Goal: Information Seeking & Learning: Check status

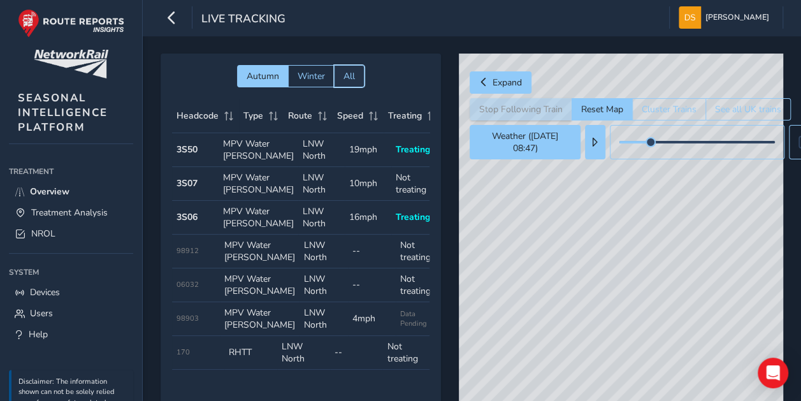
click at [357, 79] on button "All" at bounding box center [349, 76] width 31 height 22
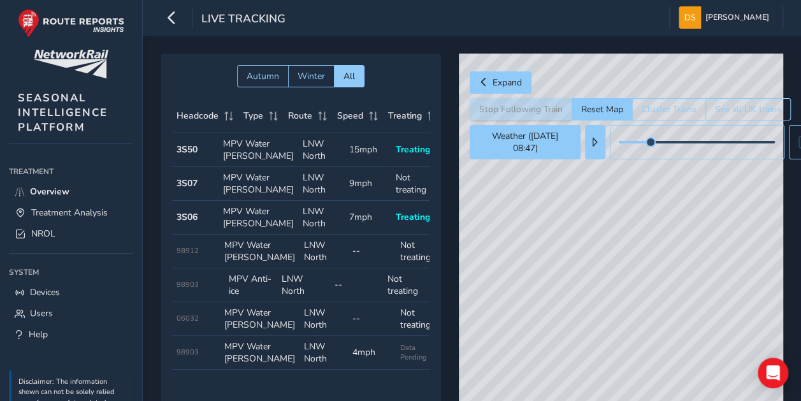
drag, startPoint x: 624, startPoint y: 359, endPoint x: 626, endPoint y: 331, distance: 28.1
click at [623, 354] on div "© Mapbox © OpenStreetMap Improve this map" at bounding box center [621, 239] width 324 height 370
drag, startPoint x: 692, startPoint y: 321, endPoint x: 712, endPoint y: 338, distance: 25.8
click at [712, 344] on div "© Mapbox © OpenStreetMap Improve this map" at bounding box center [621, 239] width 324 height 370
click at [36, 187] on span "Overview" at bounding box center [50, 191] width 40 height 12
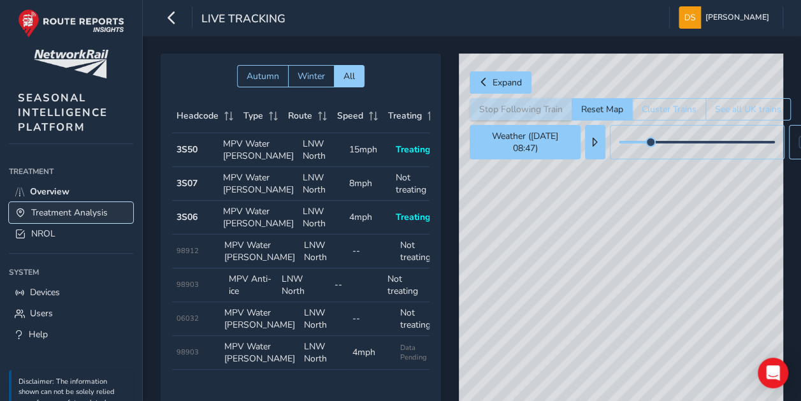
click at [46, 213] on span "Treatment Analysis" at bounding box center [69, 212] width 76 height 12
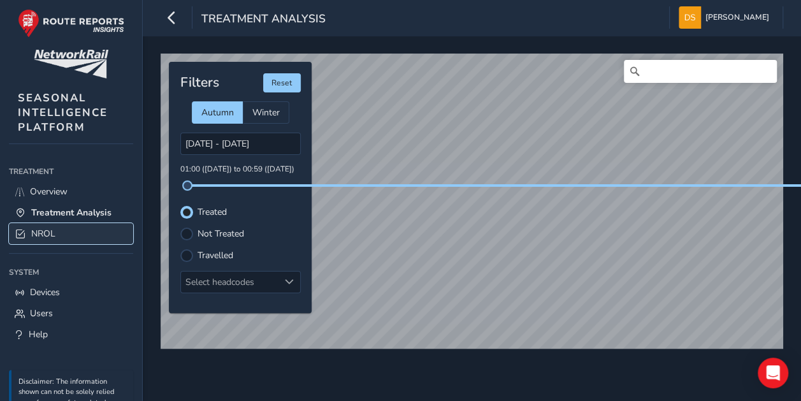
click at [46, 229] on span "NROL" at bounding box center [43, 233] width 24 height 12
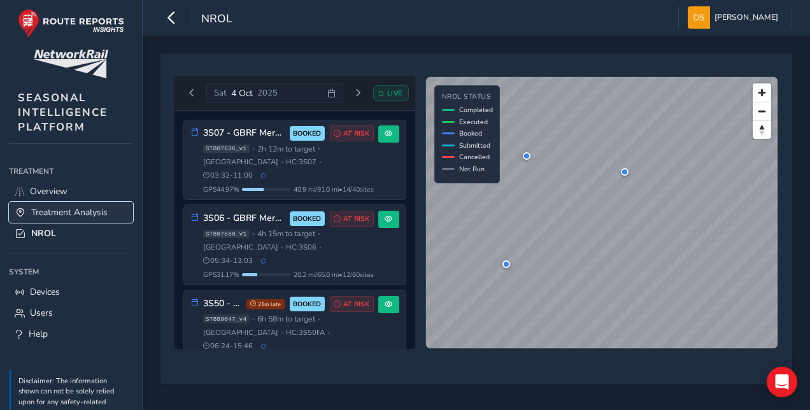
click at [50, 213] on span "Treatment Analysis" at bounding box center [69, 212] width 76 height 12
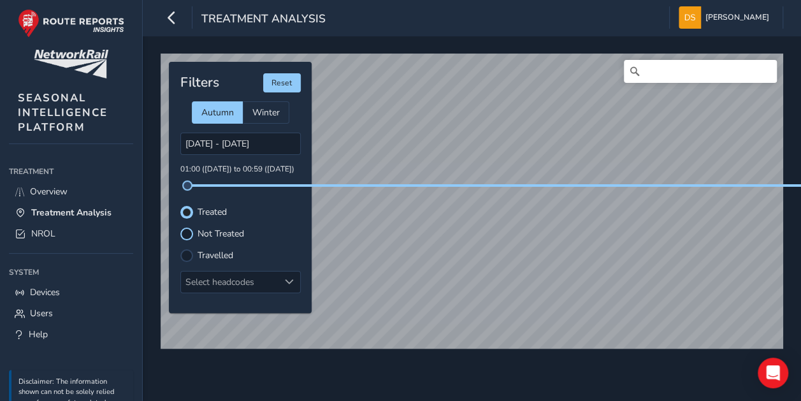
click at [183, 231] on div at bounding box center [186, 233] width 13 height 13
click at [175, 24] on icon "button" at bounding box center [171, 17] width 13 height 22
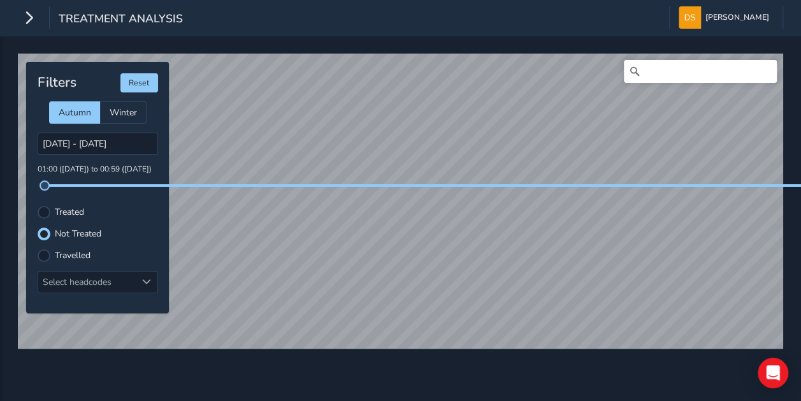
click at [41, 19] on div "Treatment Analysis" at bounding box center [100, 17] width 165 height 22
click at [34, 19] on icon "button" at bounding box center [28, 17] width 13 height 22
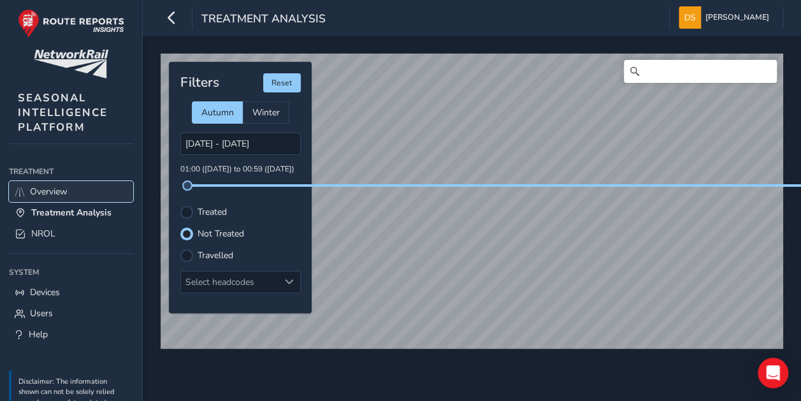
click at [59, 189] on span "Overview" at bounding box center [49, 191] width 38 height 12
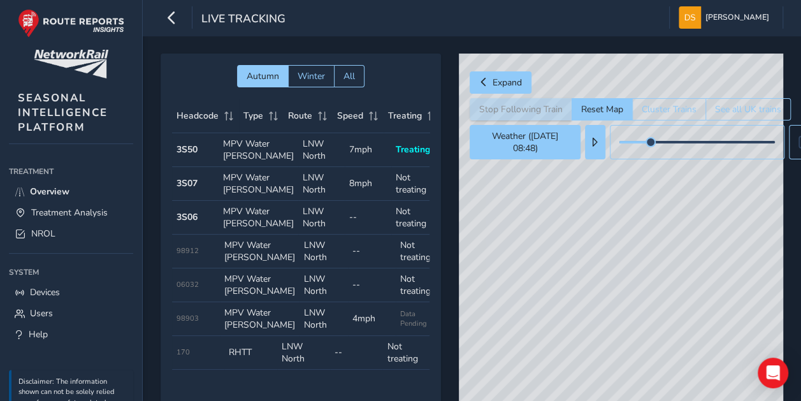
click at [496, 113] on div "Stop Following Train Reset Map Cluster Trains See all UK trains" at bounding box center [723, 109] width 507 height 22
click at [728, 106] on button "See all UK trains" at bounding box center [747, 109] width 85 height 22
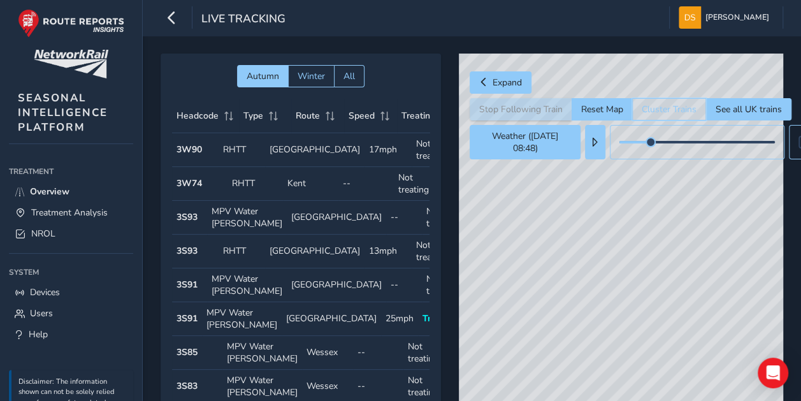
click at [677, 107] on button "Cluster Trains" at bounding box center [669, 109] width 74 height 22
click at [537, 113] on div "Stop Following Train Reset Map Cluster Trains See all UK trains" at bounding box center [723, 109] width 507 height 22
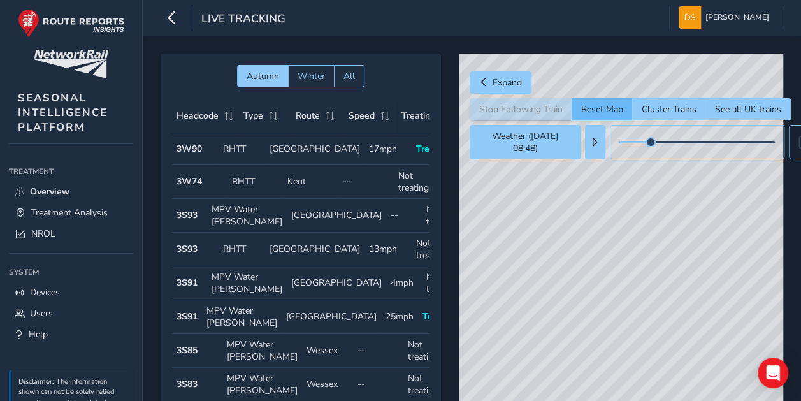
drag, startPoint x: 600, startPoint y: 112, endPoint x: 589, endPoint y: 147, distance: 36.3
click at [600, 113] on button "Reset Map" at bounding box center [602, 109] width 61 height 22
